Goal: Check status: Check status

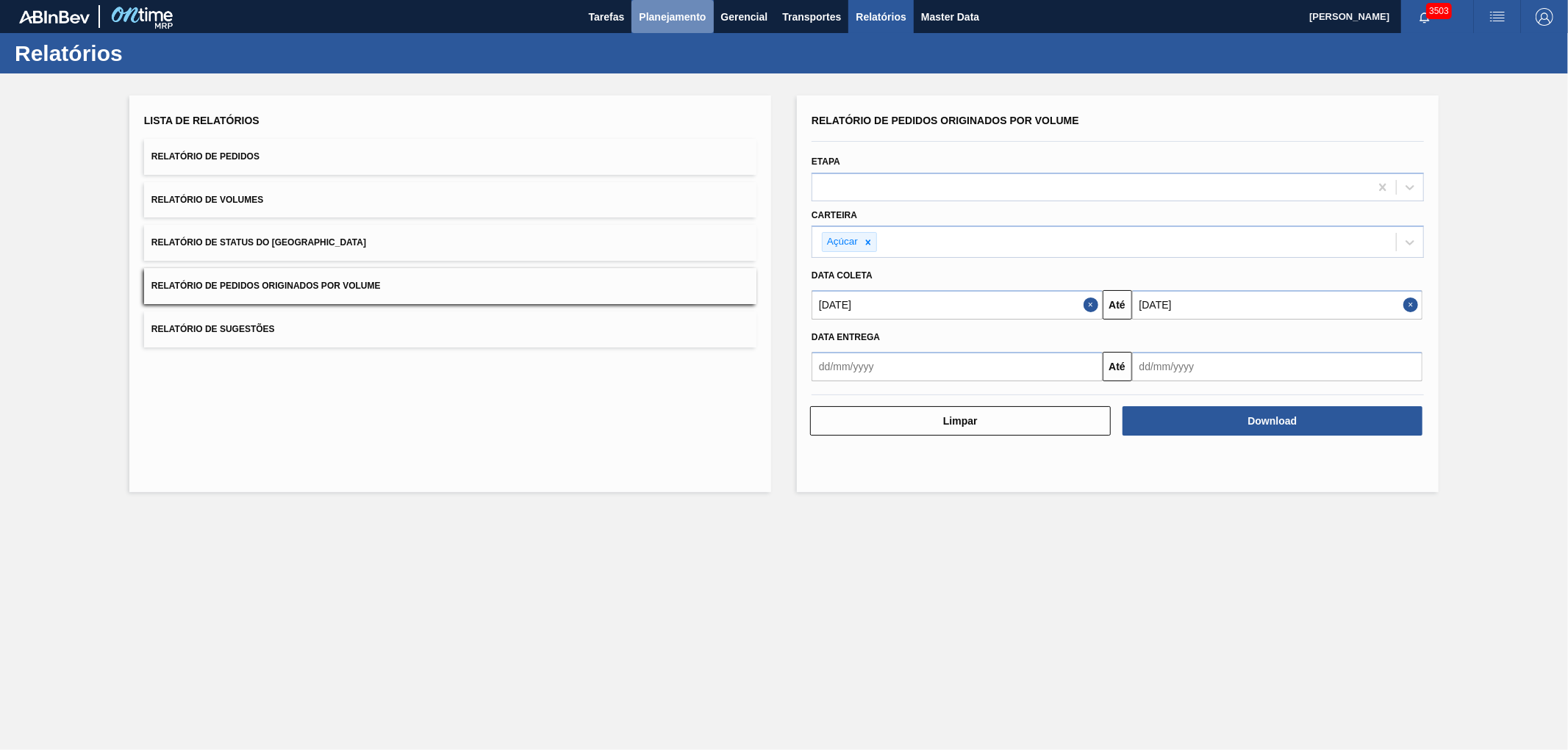
click at [640, 13] on span "Planejamento" at bounding box center [672, 17] width 67 height 18
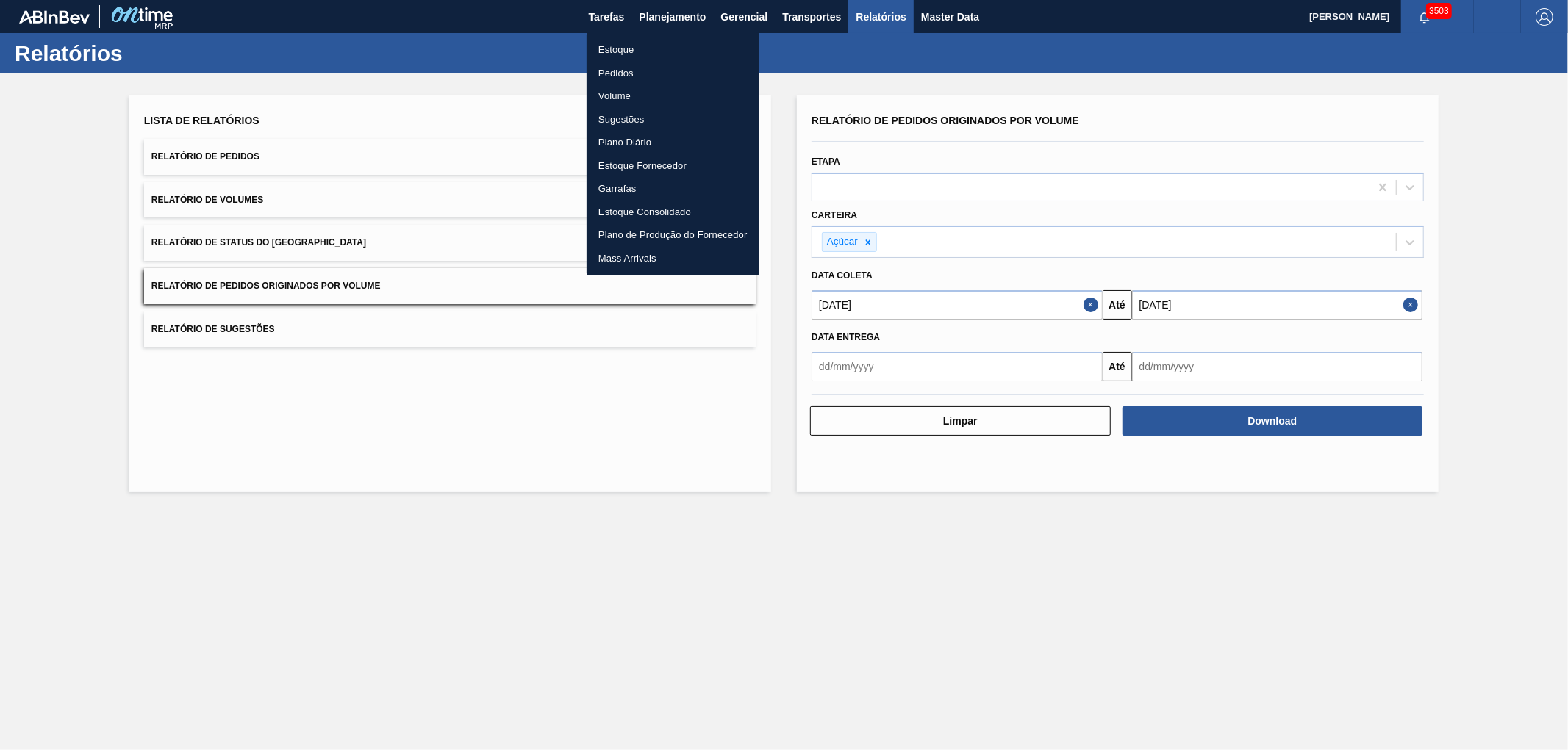
click at [618, 71] on li "Pedidos" at bounding box center [673, 73] width 173 height 23
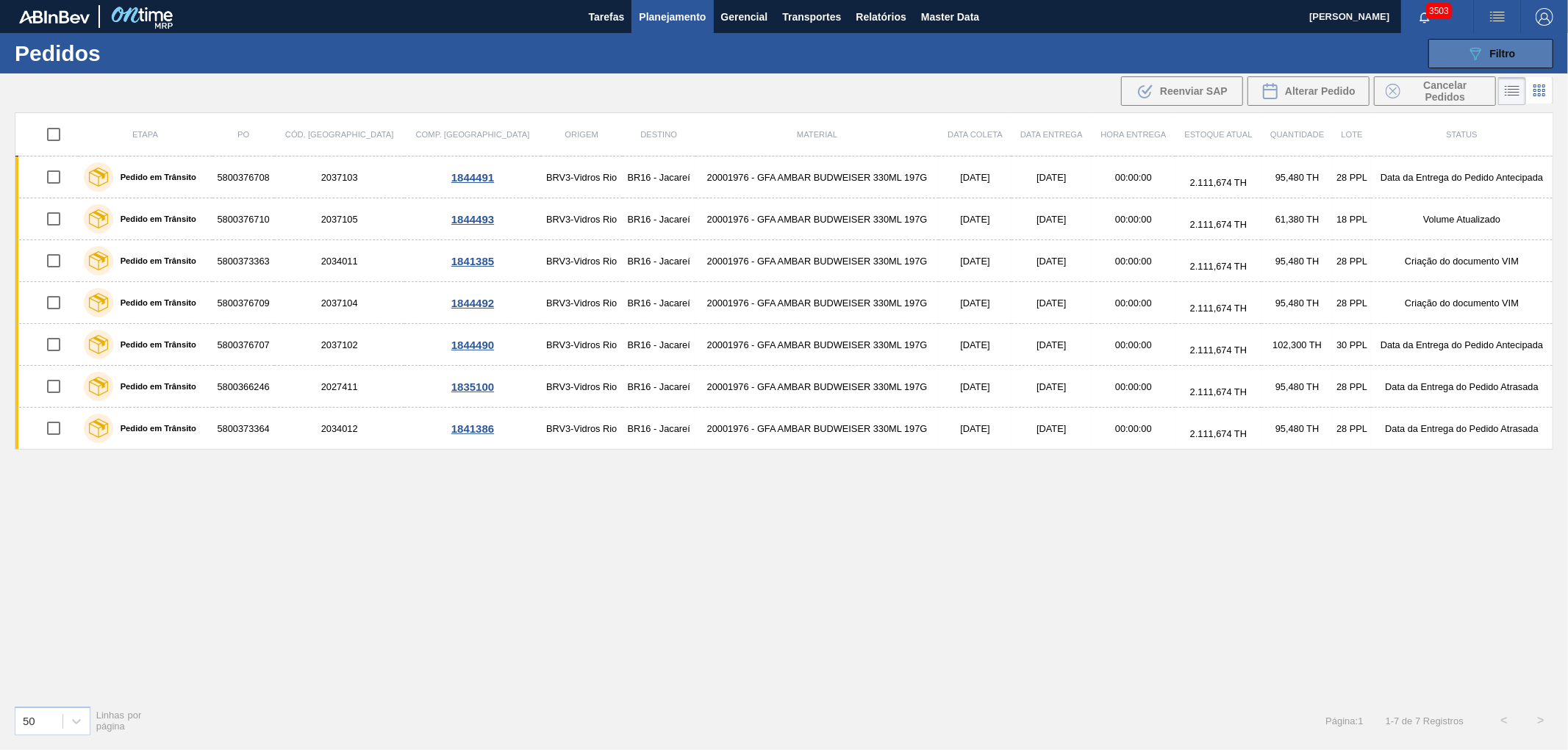
click at [1456, 50] on button "089F7B8B-B2A5-4AFE-B5C0-19BA573D28AC Filtro" at bounding box center [1490, 54] width 125 height 29
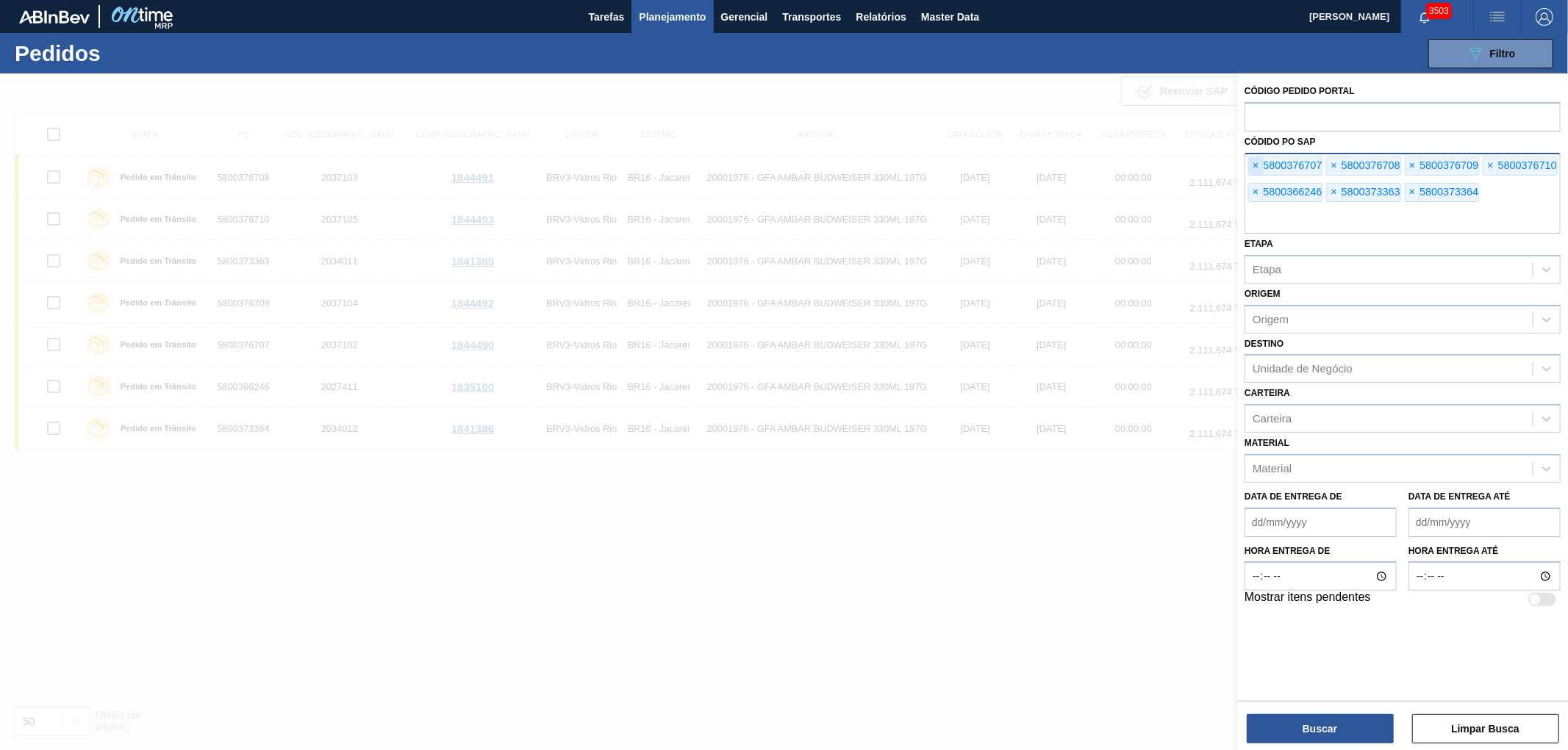
click at [1249, 161] on span "×" at bounding box center [1256, 166] width 14 height 18
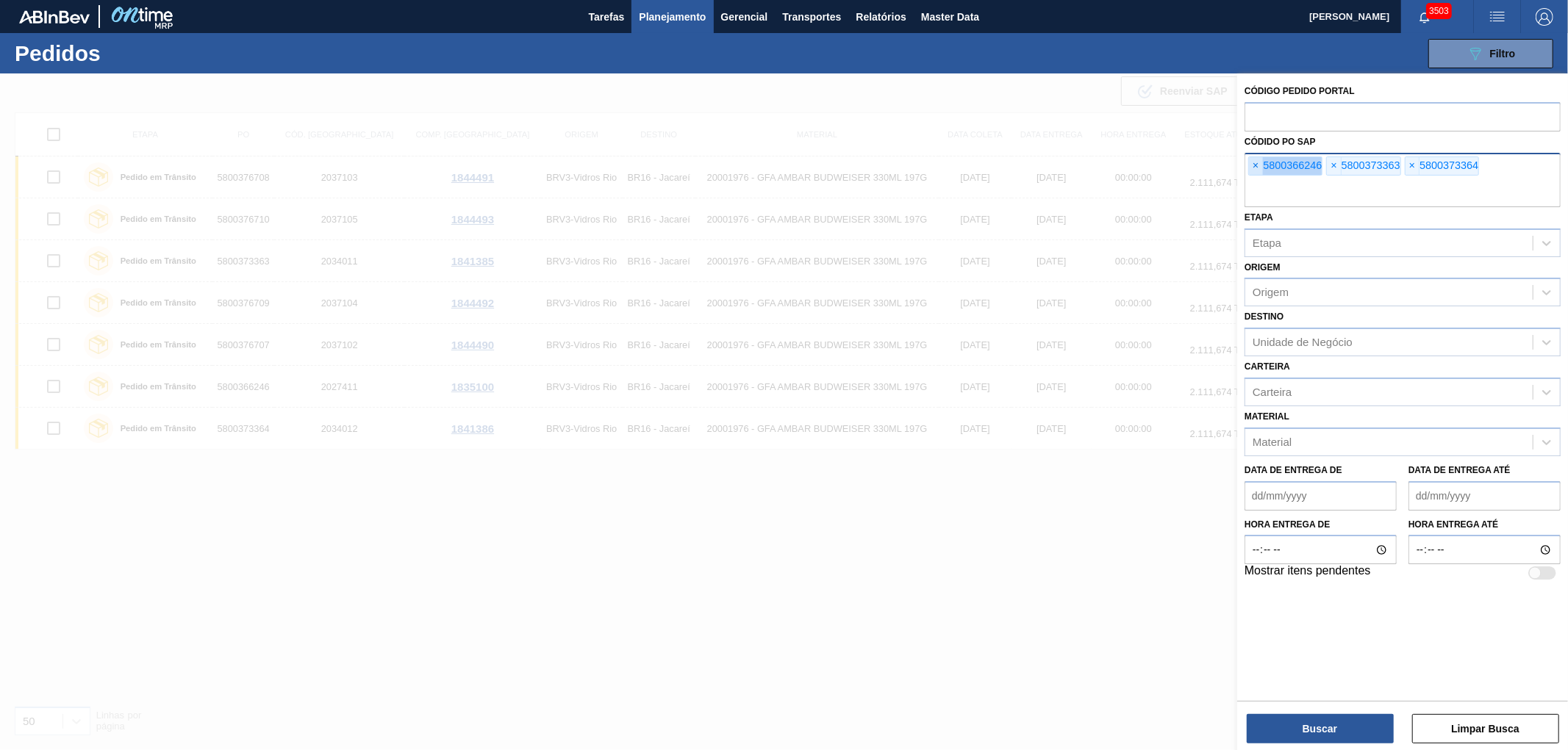
click at [1249, 161] on span "×" at bounding box center [1256, 166] width 14 height 18
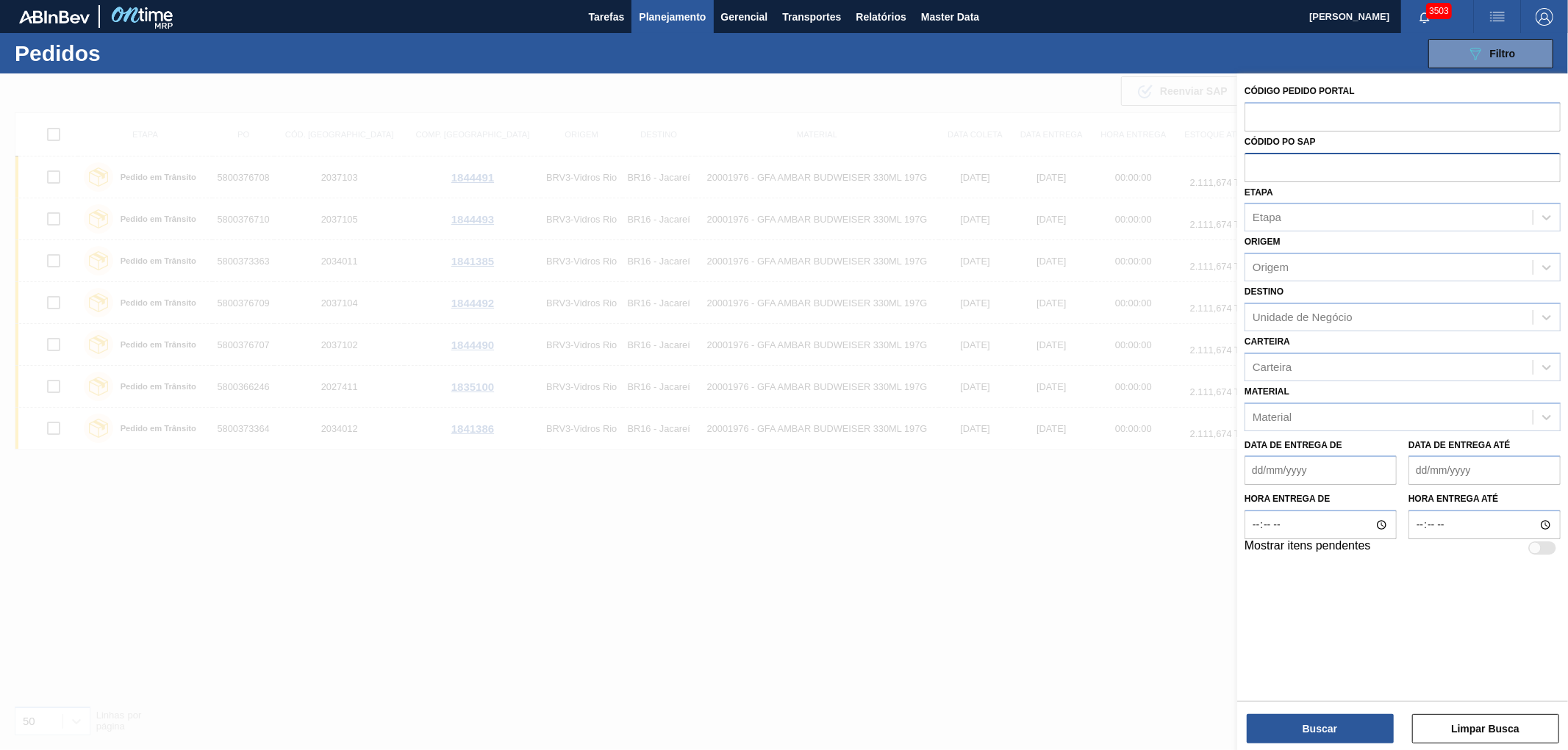
click at [1249, 161] on input "text" at bounding box center [1402, 166] width 316 height 28
paste input "text"
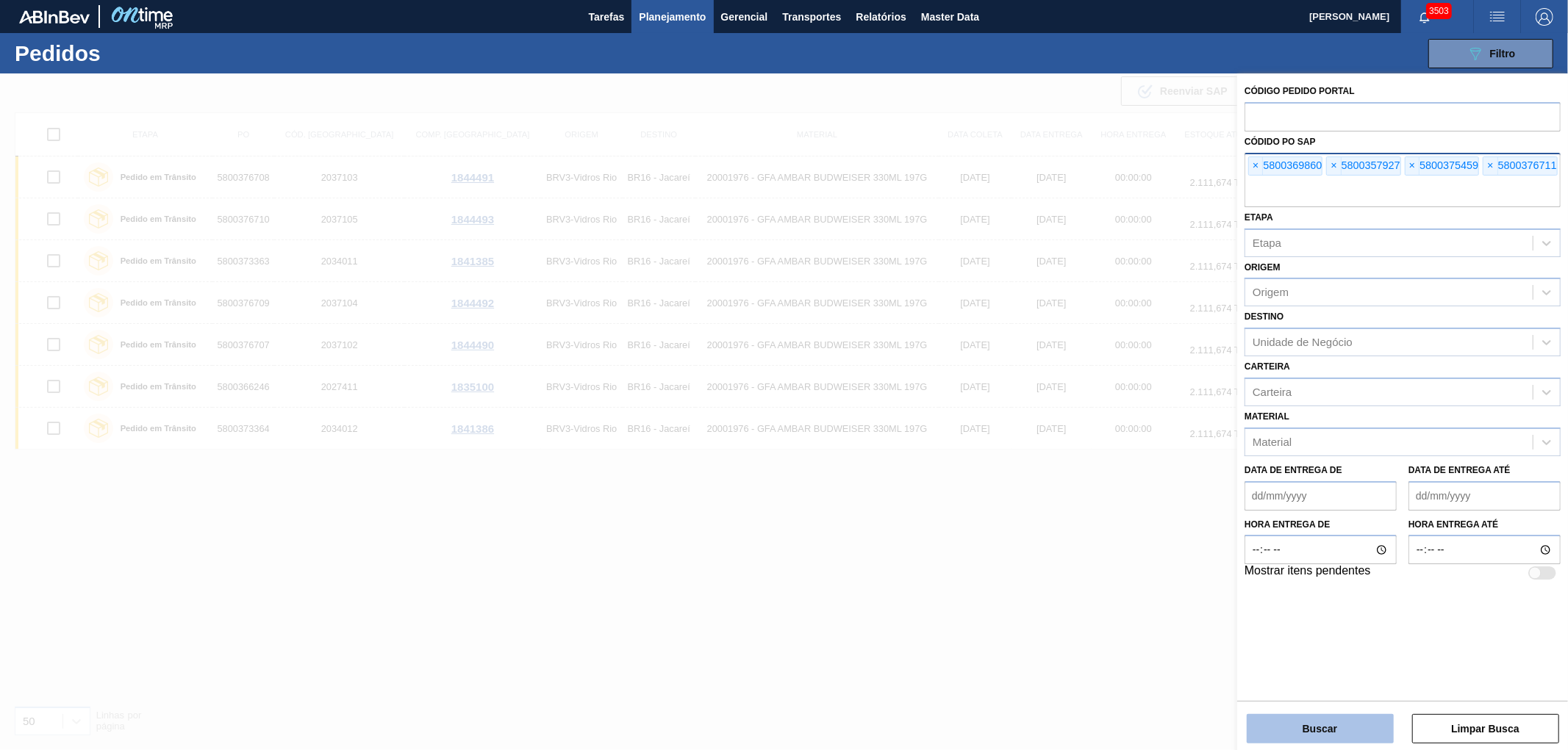
click at [1316, 735] on button "Buscar" at bounding box center [1319, 729] width 147 height 29
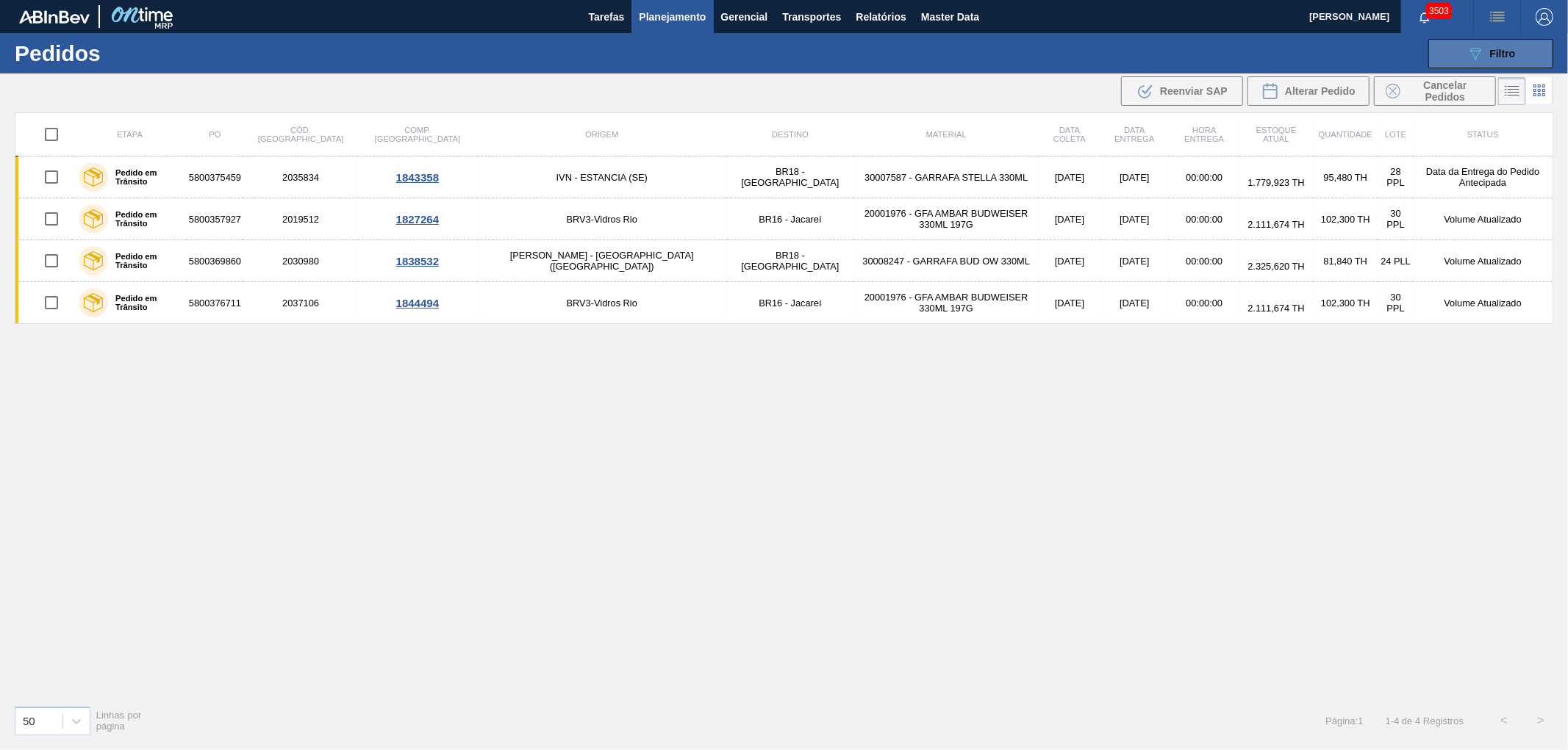
click at [1495, 62] on button "089F7B8B-B2A5-4AFE-B5C0-19BA573D28AC Filtro" at bounding box center [1490, 54] width 125 height 29
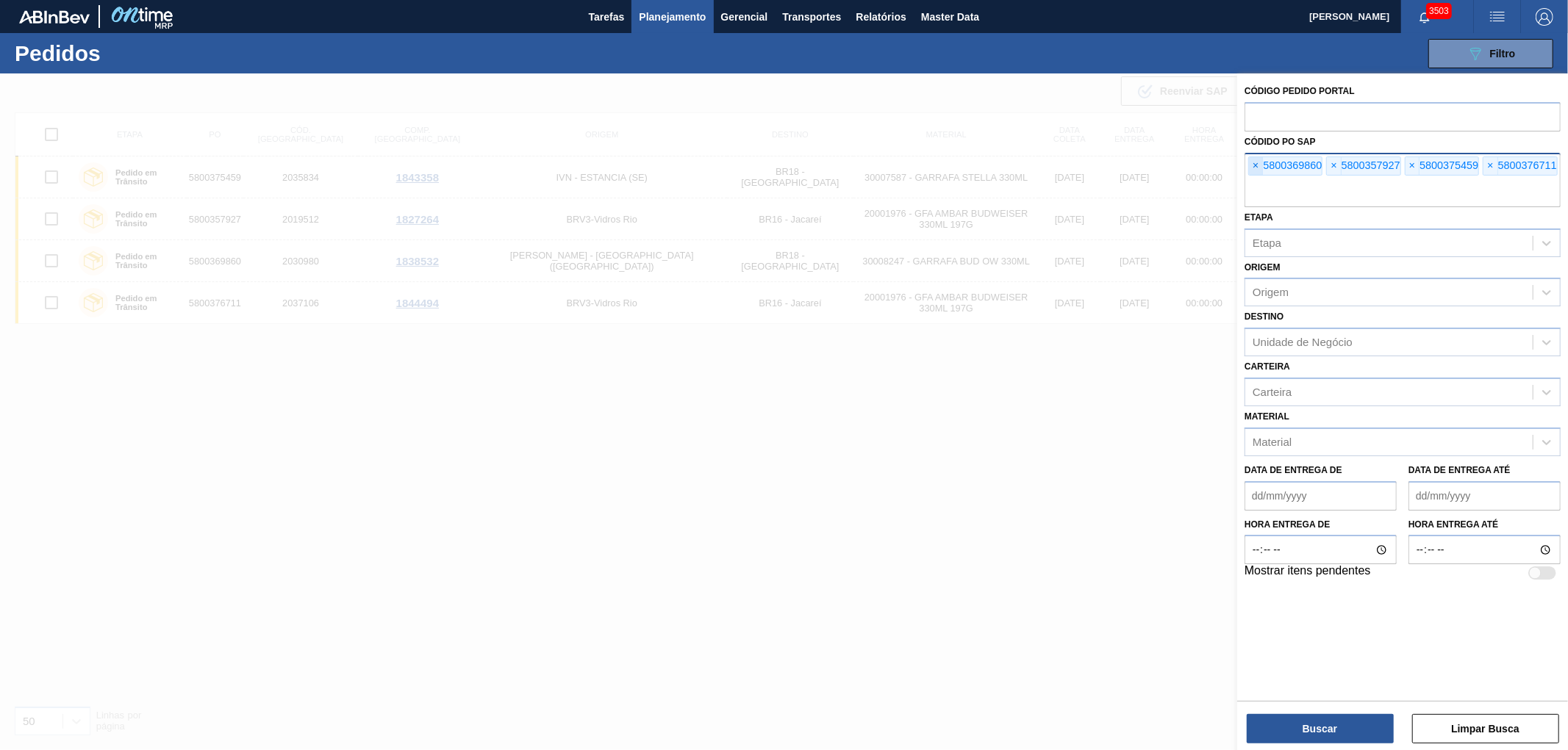
click at [1258, 164] on span "×" at bounding box center [1256, 166] width 14 height 18
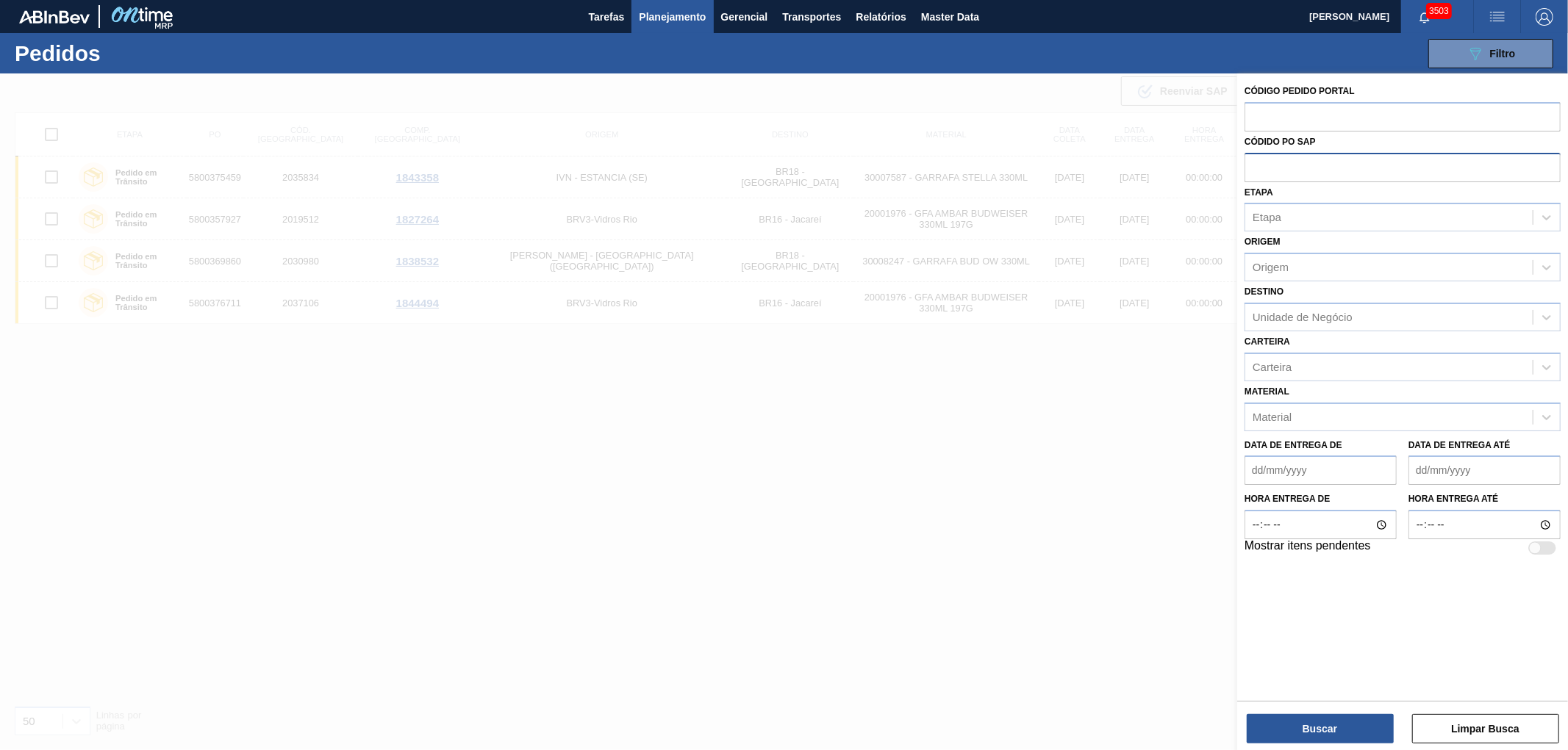
click at [1258, 164] on input "text" at bounding box center [1402, 166] width 316 height 28
paste input "5800372679"
type input "5800372679"
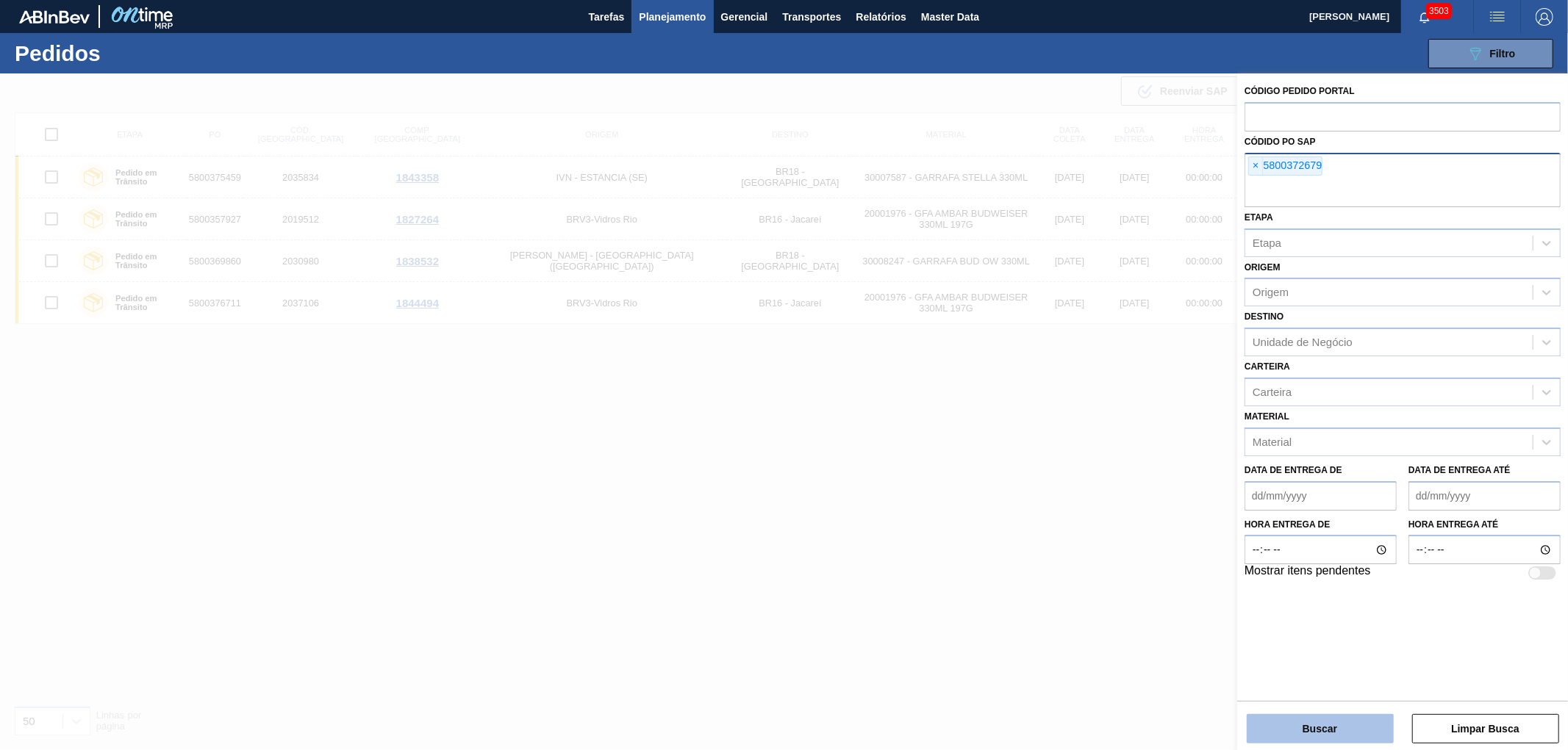
click at [1288, 725] on button "Buscar" at bounding box center [1319, 729] width 147 height 29
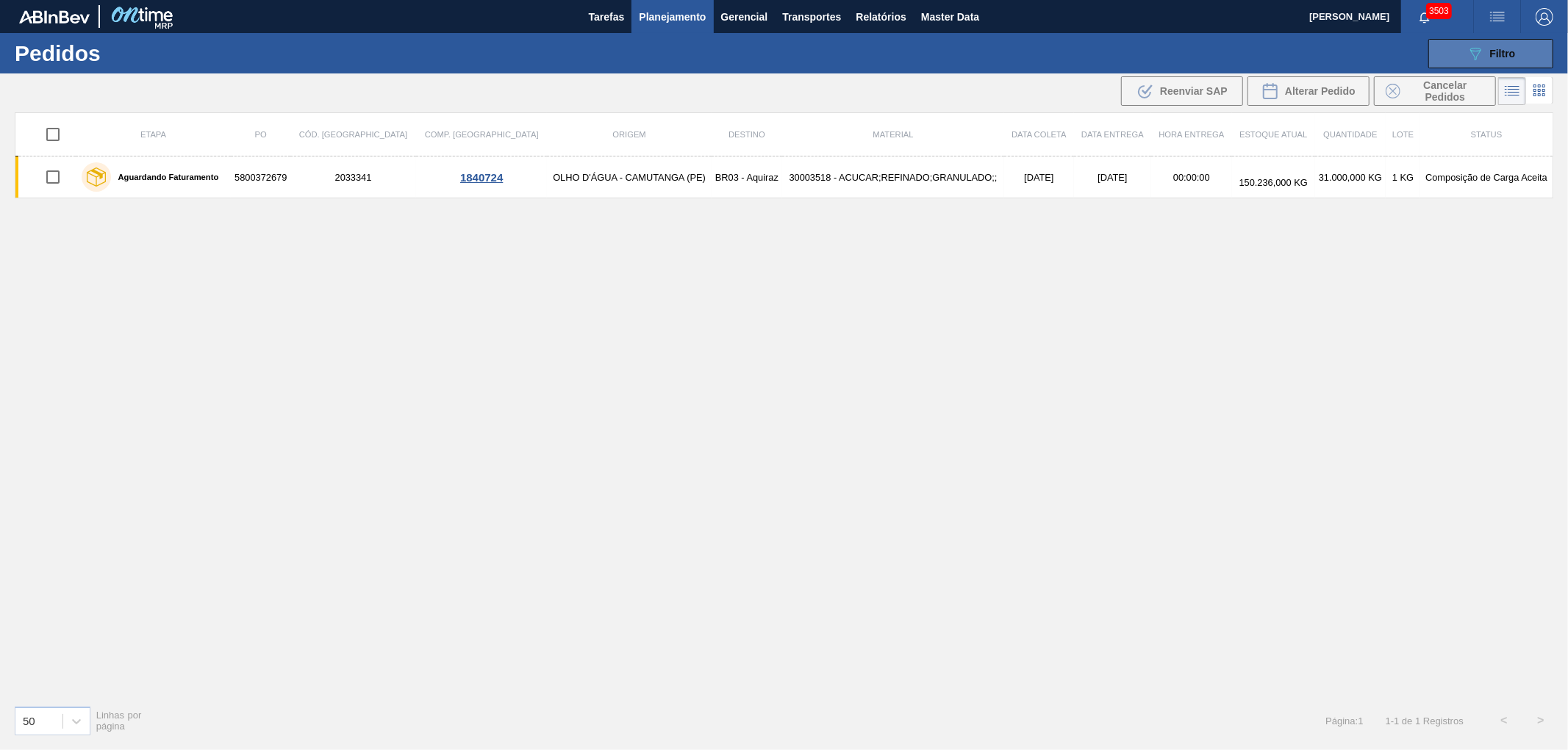
click at [1488, 45] on div "089F7B8B-B2A5-4AFE-B5C0-19BA573D28AC Filtro" at bounding box center [1490, 54] width 50 height 18
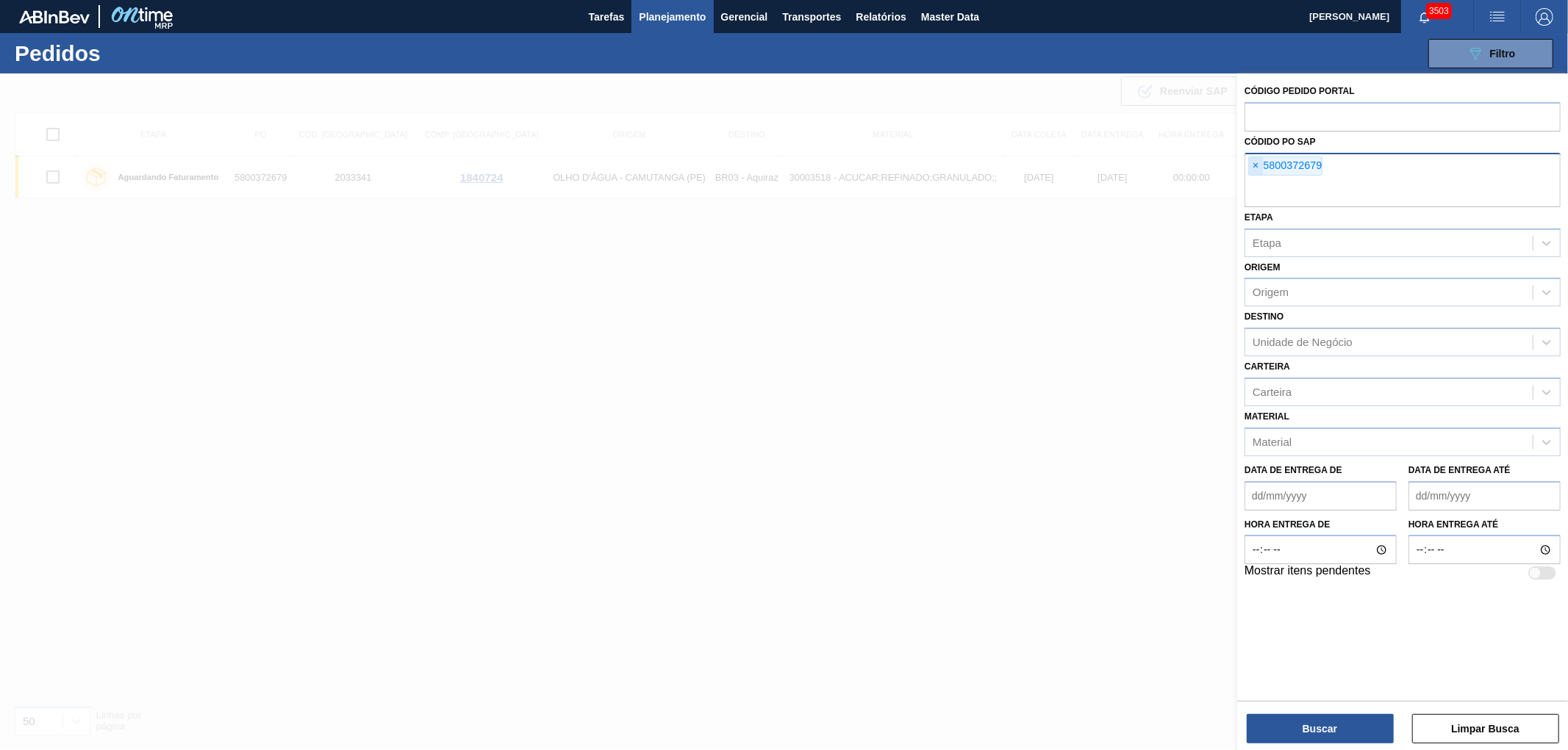
click at [1252, 159] on span "×" at bounding box center [1256, 166] width 14 height 18
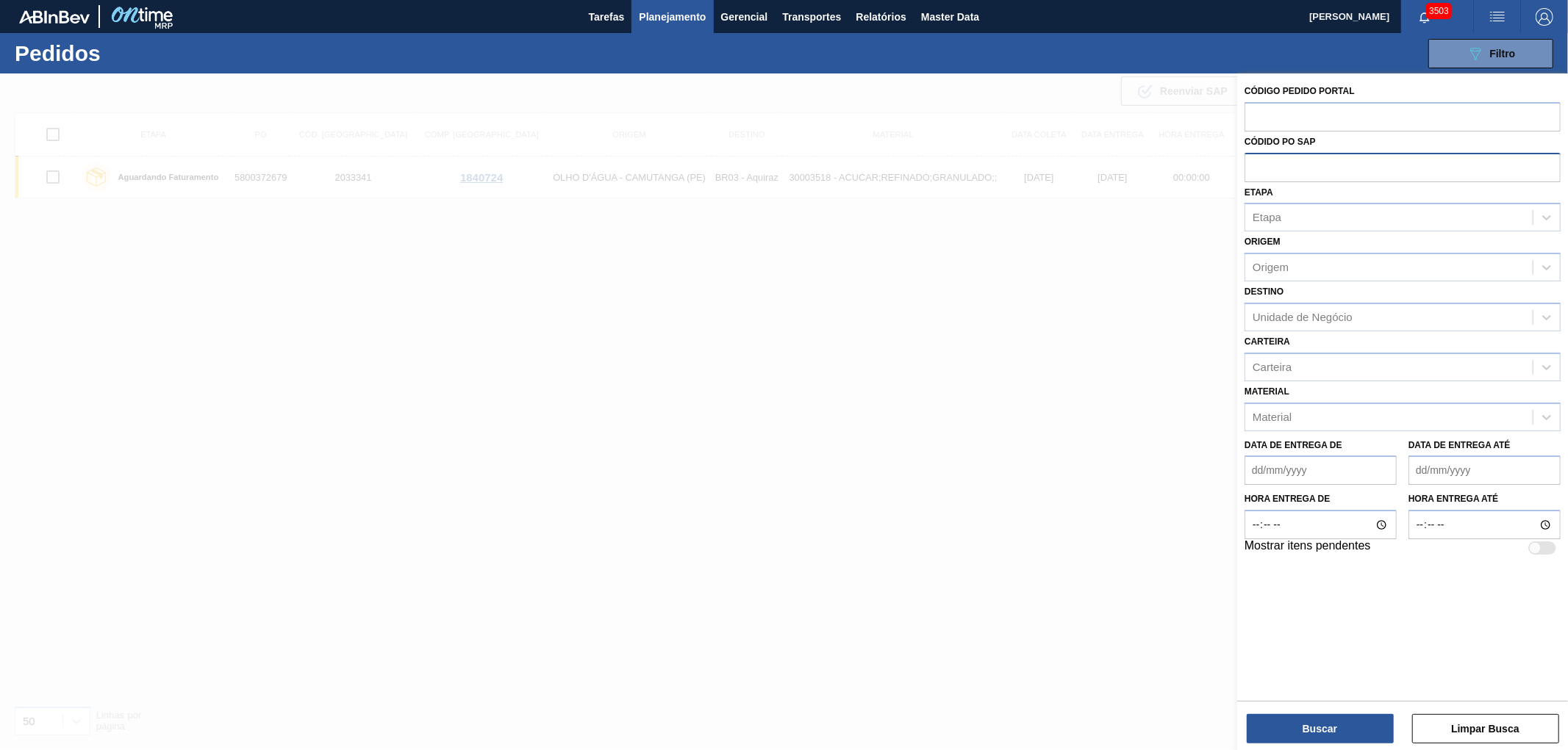
paste input "5800372680"
type input "5800372680"
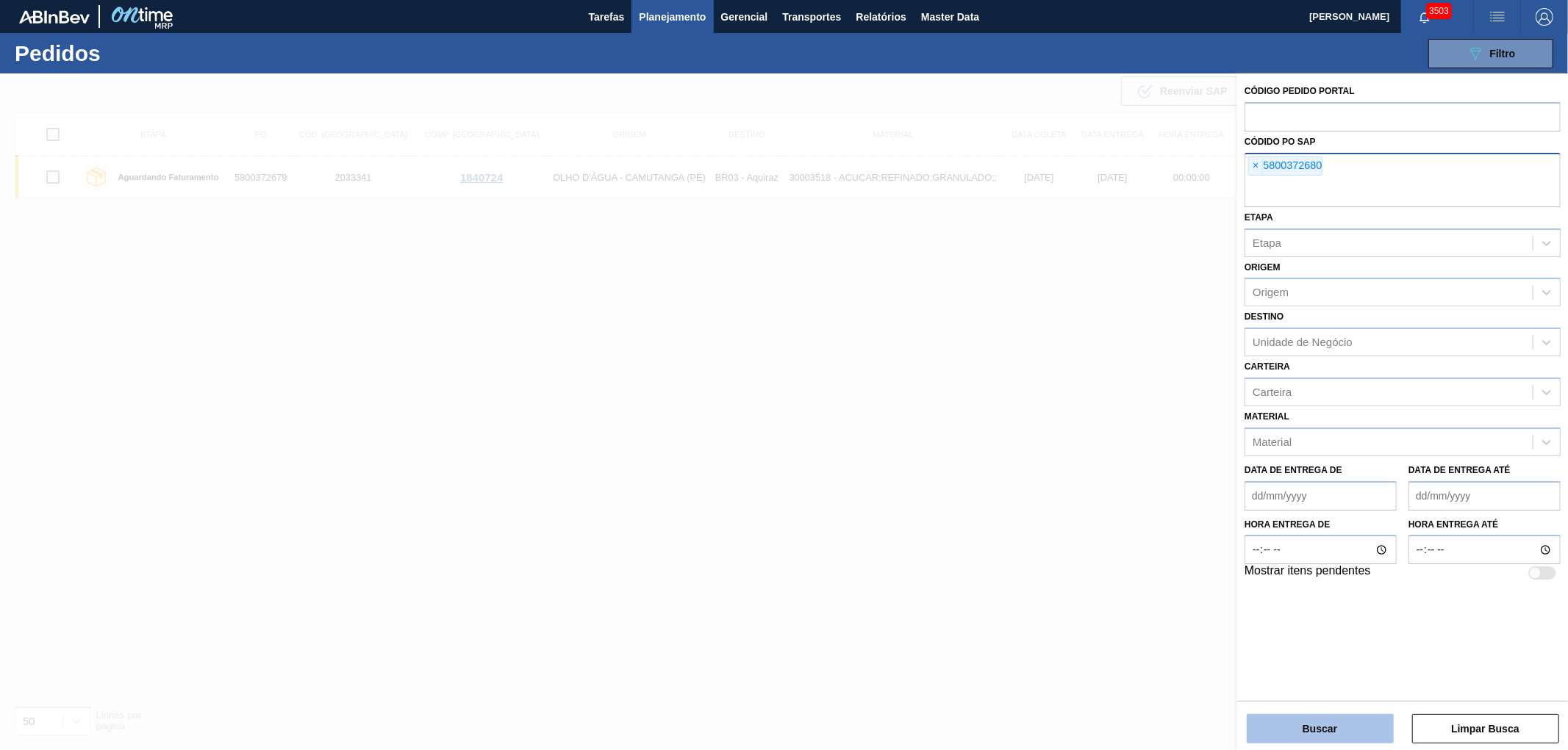
click at [1306, 726] on button "Buscar" at bounding box center [1319, 729] width 147 height 29
